Goal: Transaction & Acquisition: Purchase product/service

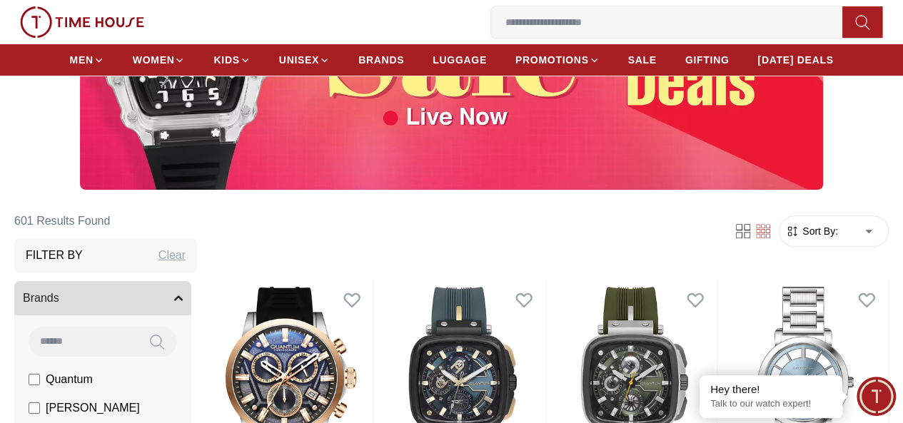
scroll to position [214, 0]
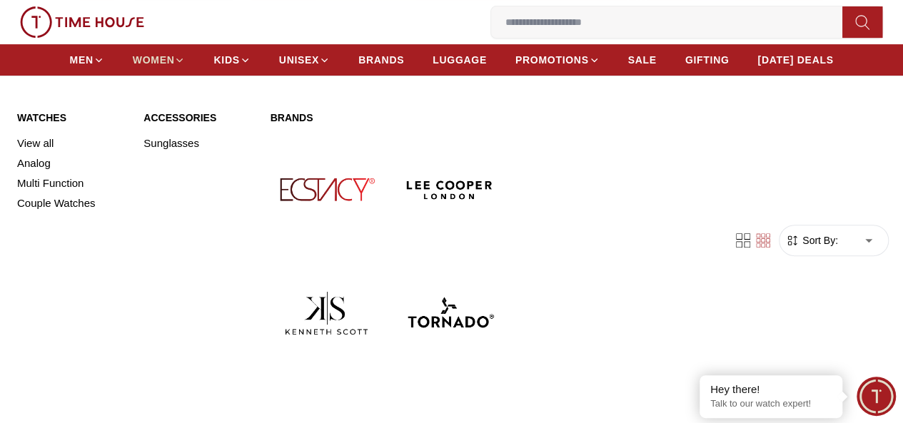
click at [163, 61] on span "WOMEN" at bounding box center [154, 60] width 42 height 14
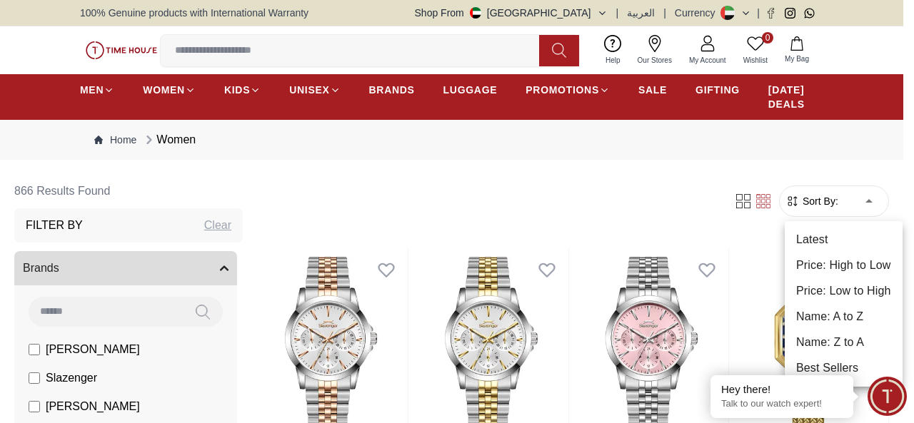
click at [868, 290] on li "Price: Low to High" at bounding box center [843, 291] width 118 height 26
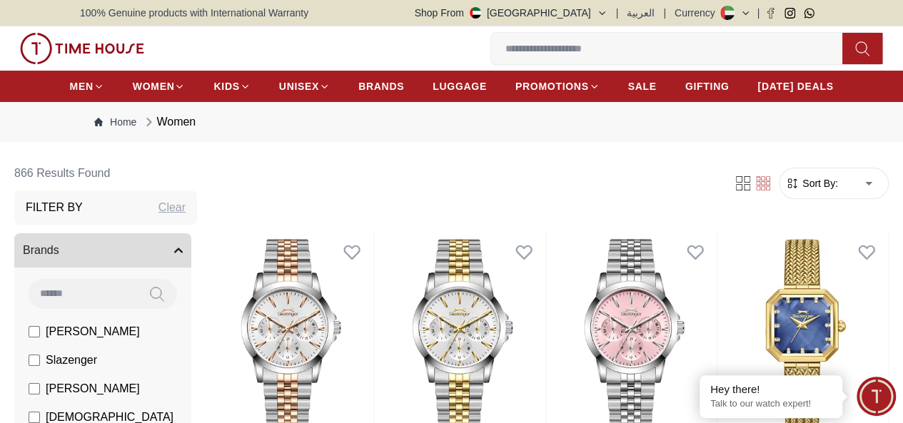
type input "*"
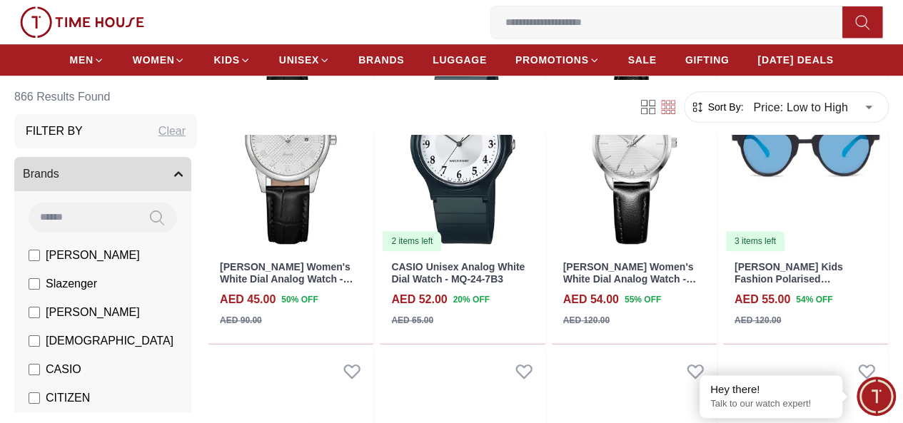
scroll to position [500, 0]
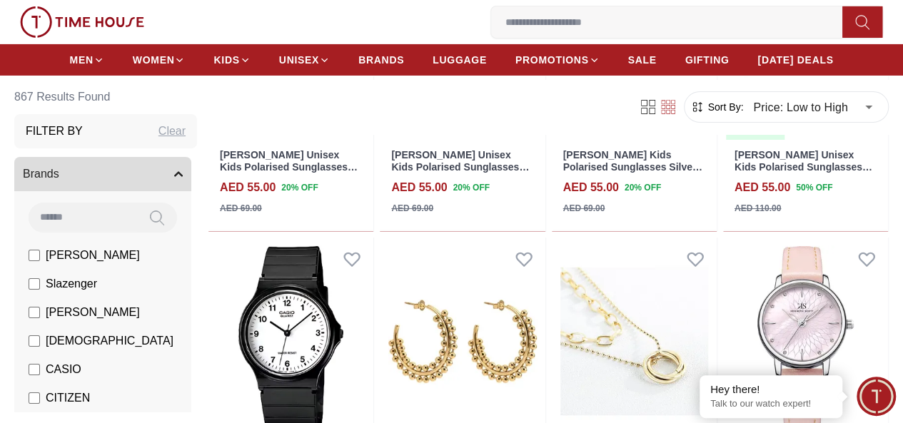
scroll to position [2498, 0]
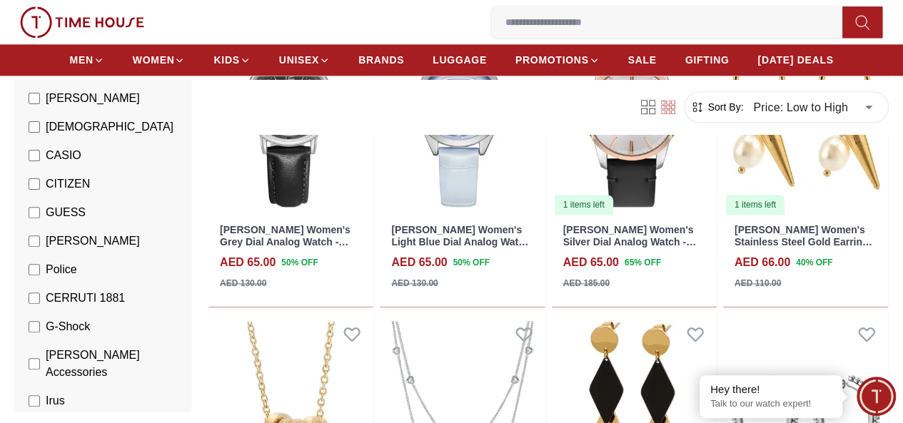
scroll to position [71, 0]
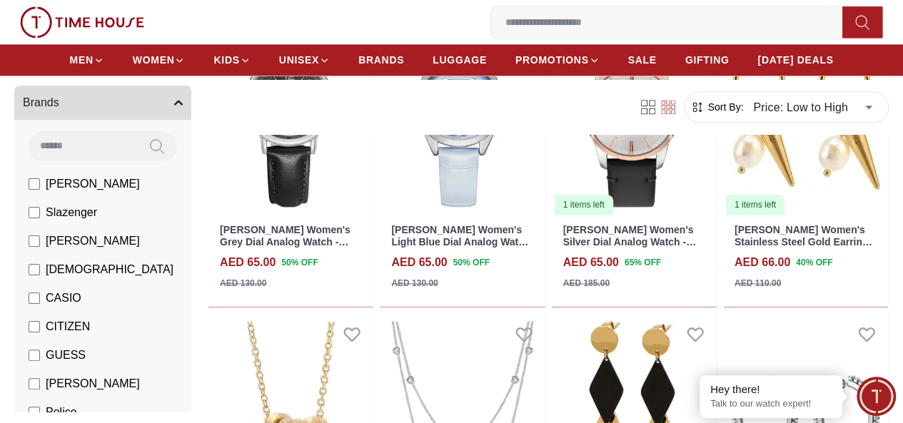
click at [114, 149] on input at bounding box center [83, 145] width 108 height 29
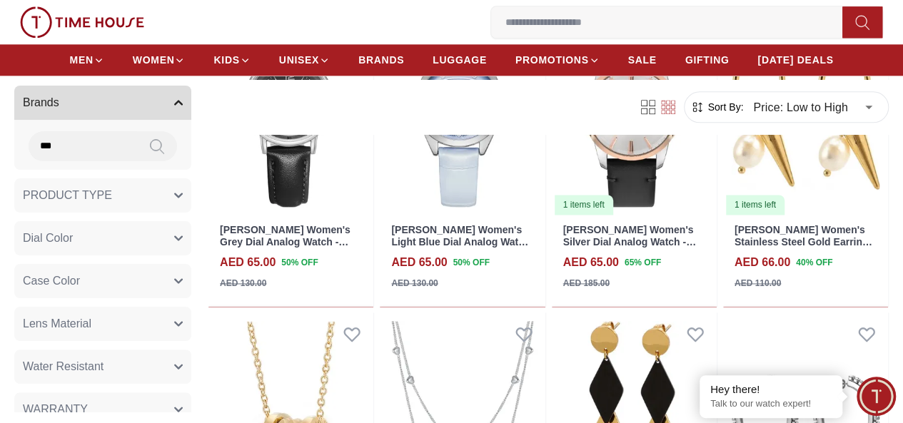
type input "****"
